Goal: Find specific page/section: Find specific page/section

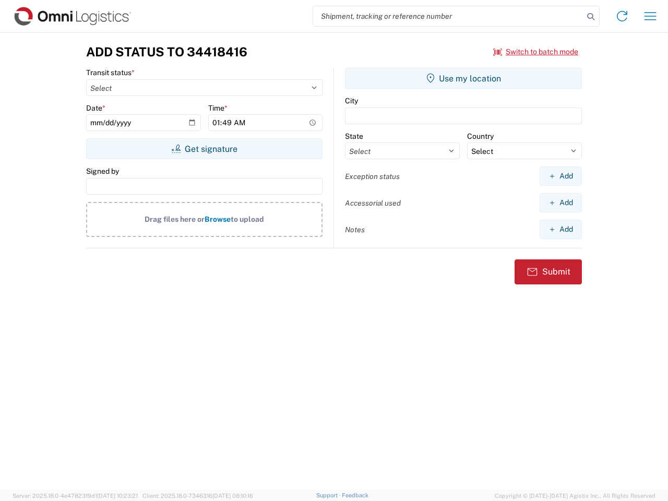
click at [448, 16] on input "search" at bounding box center [448, 16] width 270 height 20
click at [591, 17] on icon at bounding box center [591, 16] width 15 height 15
click at [622, 16] on icon at bounding box center [622, 16] width 17 height 17
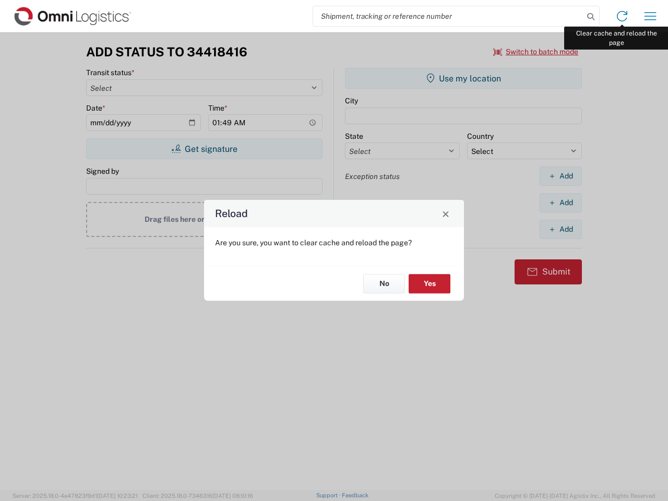
click at [650, 16] on div "Reload Are you sure, you want to clear cache and reload the page? No Yes" at bounding box center [334, 250] width 668 height 501
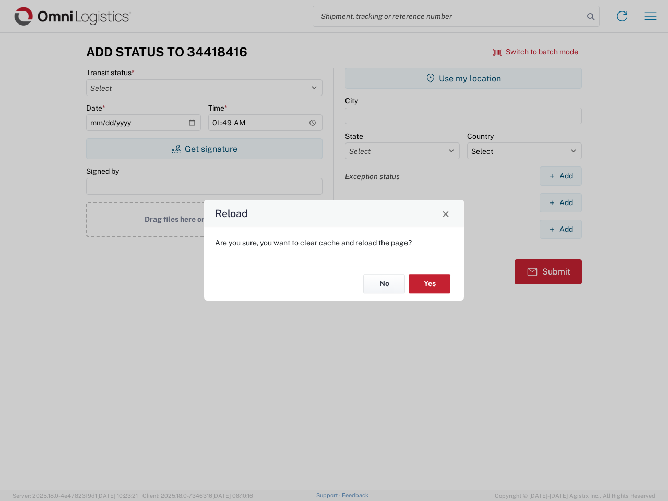
click at [536, 52] on div "Reload Are you sure, you want to clear cache and reload the page? No Yes" at bounding box center [334, 250] width 668 height 501
click at [204, 149] on div "Reload Are you sure, you want to clear cache and reload the page? No Yes" at bounding box center [334, 250] width 668 height 501
click at [464, 78] on div "Reload Are you sure, you want to clear cache and reload the page? No Yes" at bounding box center [334, 250] width 668 height 501
click at [561, 176] on div "Reload Are you sure, you want to clear cache and reload the page? No Yes" at bounding box center [334, 250] width 668 height 501
click at [561, 203] on div "Reload Are you sure, you want to clear cache and reload the page? No Yes" at bounding box center [334, 250] width 668 height 501
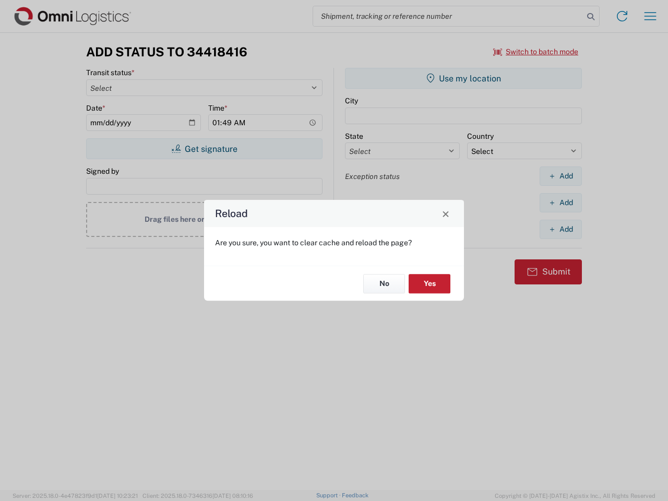
click at [561, 229] on div "Reload Are you sure, you want to clear cache and reload the page? No Yes" at bounding box center [334, 250] width 668 height 501
